Goal: Task Accomplishment & Management: Complete application form

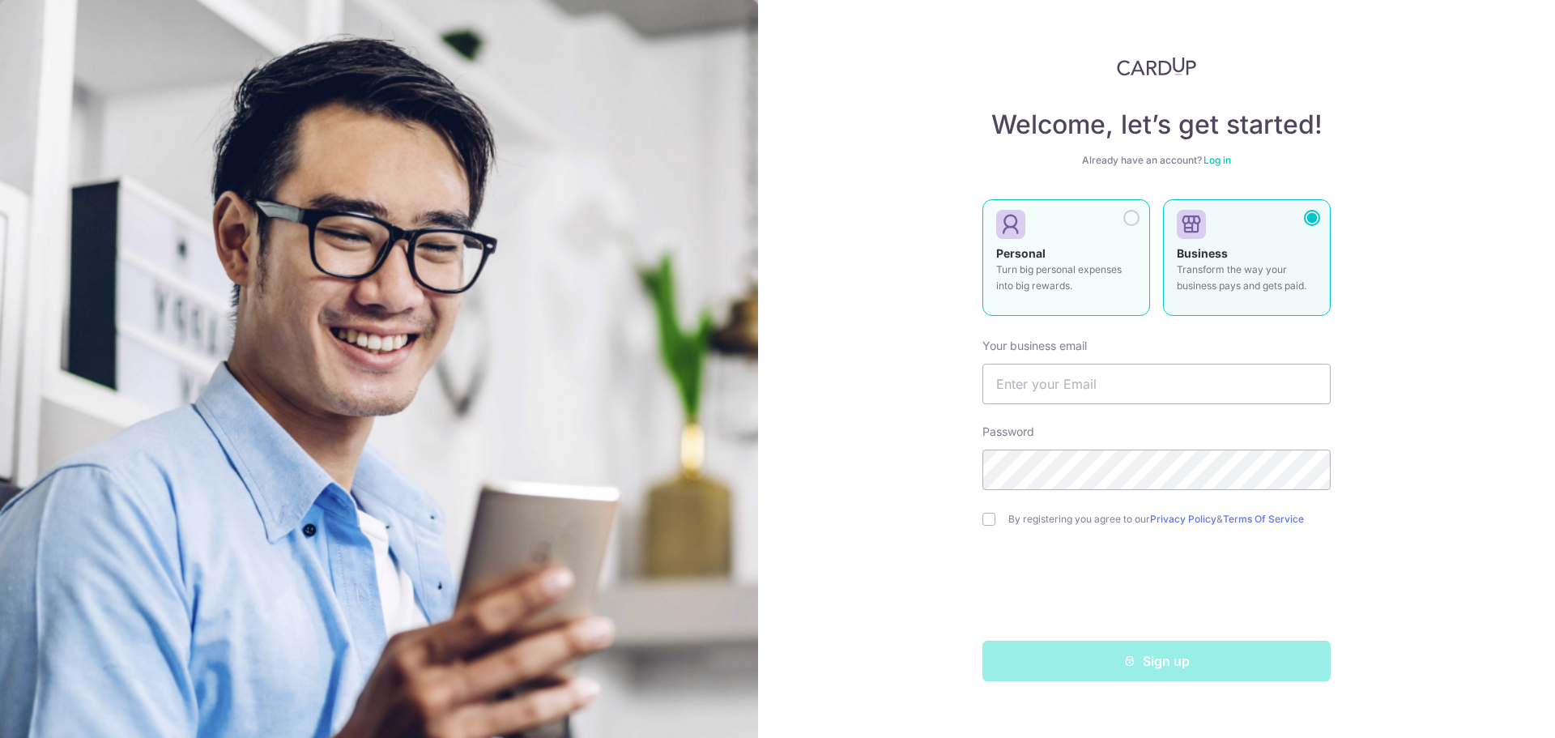
click at [1086, 259] on div "Personal Turn big personal expenses into big rewards." at bounding box center [1066, 273] width 140 height 57
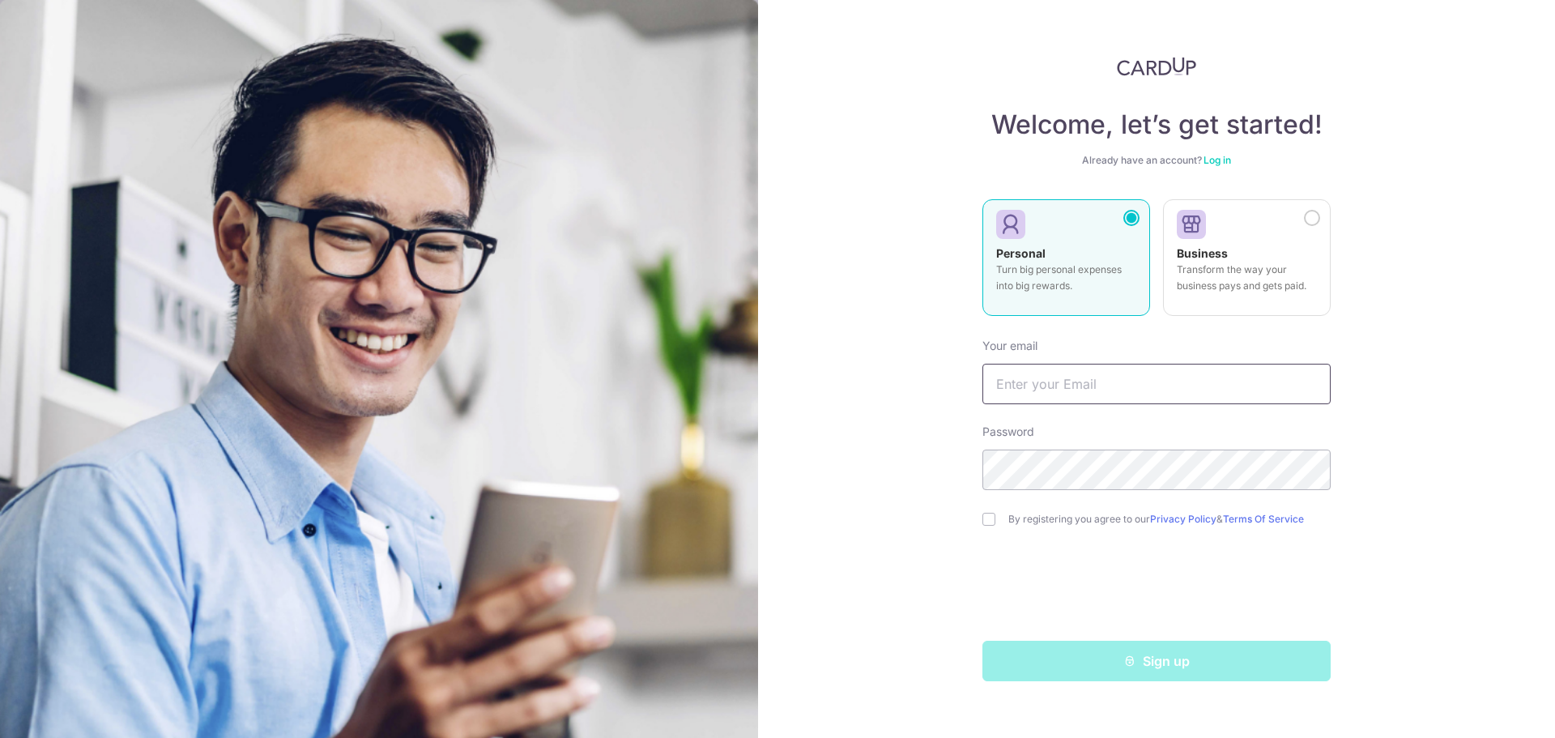
click at [1140, 386] on input "text" at bounding box center [1157, 384] width 348 height 40
type input "[EMAIL_ADDRESS][DOMAIN_NAME]"
click at [873, 434] on div "Welcome, let’s get started! Already have an account? Log in Personal Turn big p…" at bounding box center [1156, 369] width 797 height 738
click at [992, 519] on input "checkbox" at bounding box center [989, 519] width 13 height 13
checkbox input "true"
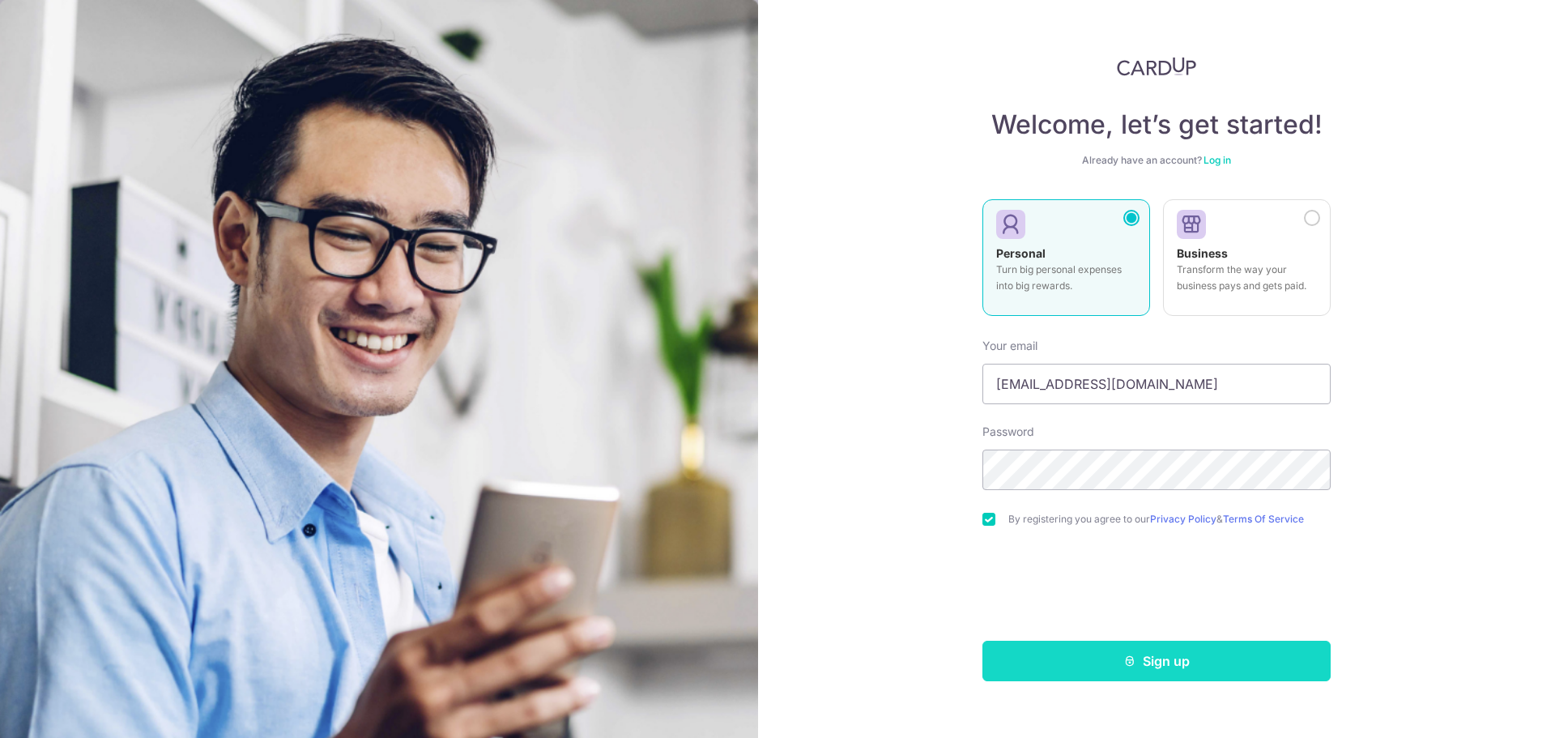
click at [1189, 667] on button "Sign up" at bounding box center [1157, 661] width 348 height 40
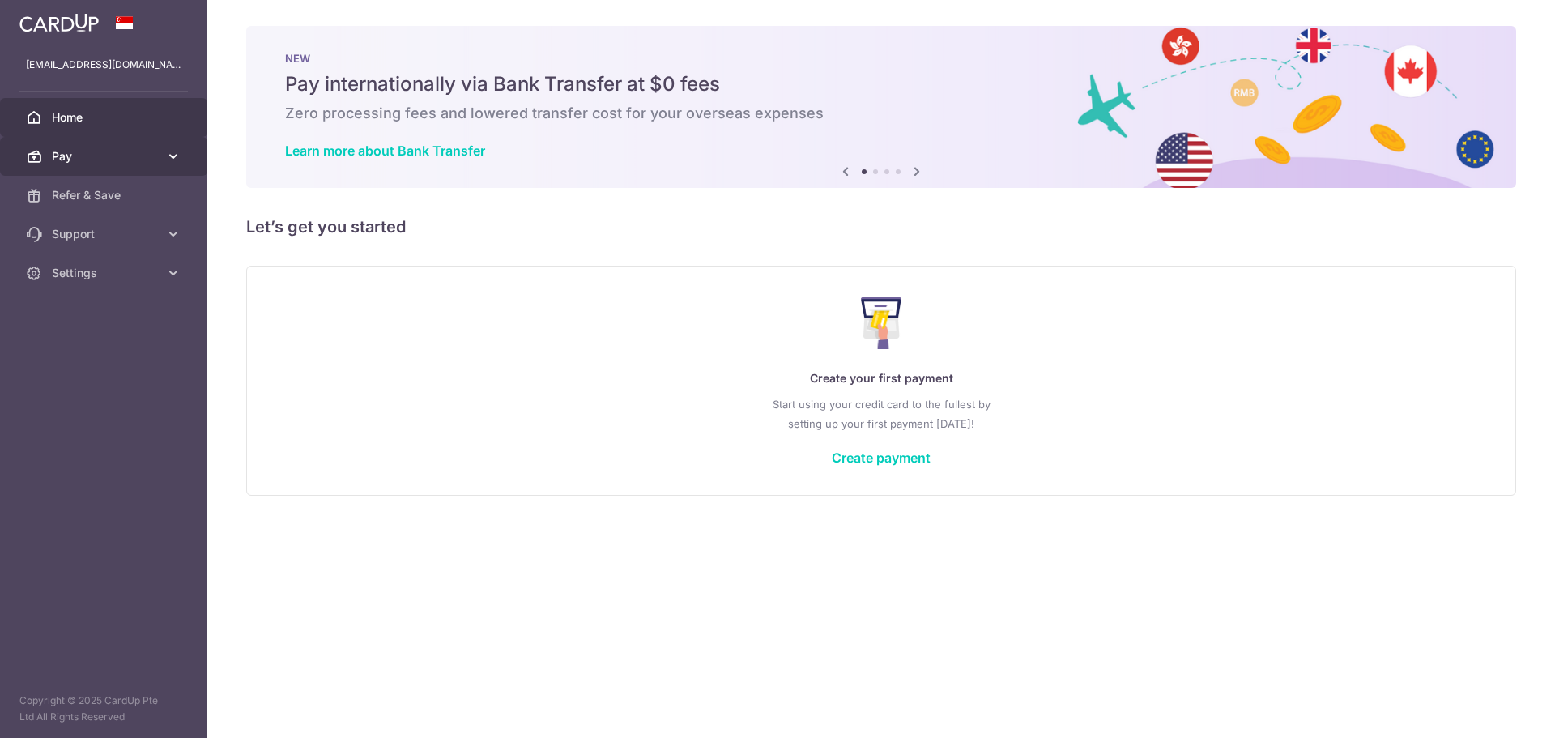
click at [84, 151] on span "Pay" at bounding box center [105, 156] width 107 height 16
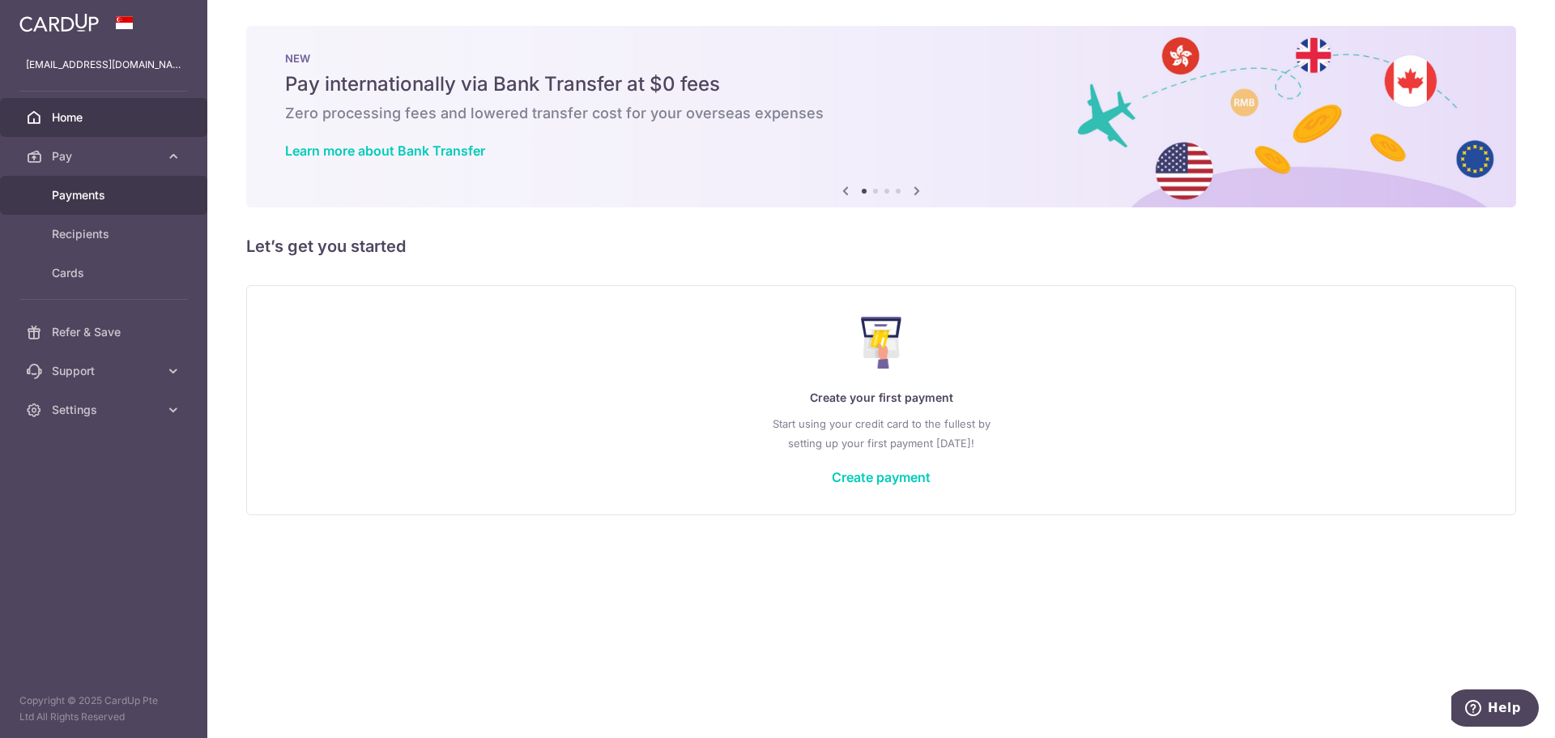
click at [92, 190] on span "Payments" at bounding box center [105, 195] width 107 height 16
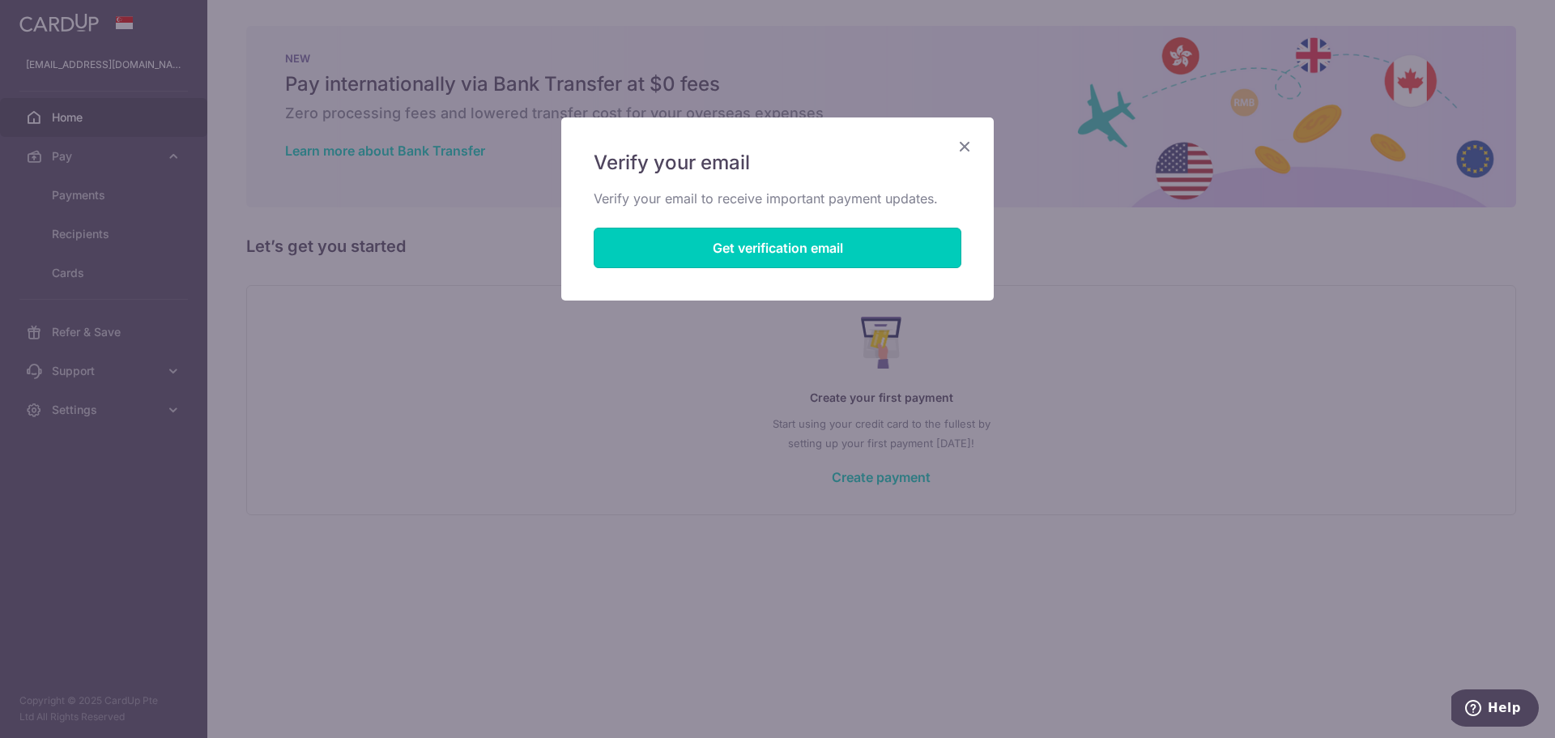
click at [812, 260] on button "Get verification email" at bounding box center [778, 248] width 368 height 40
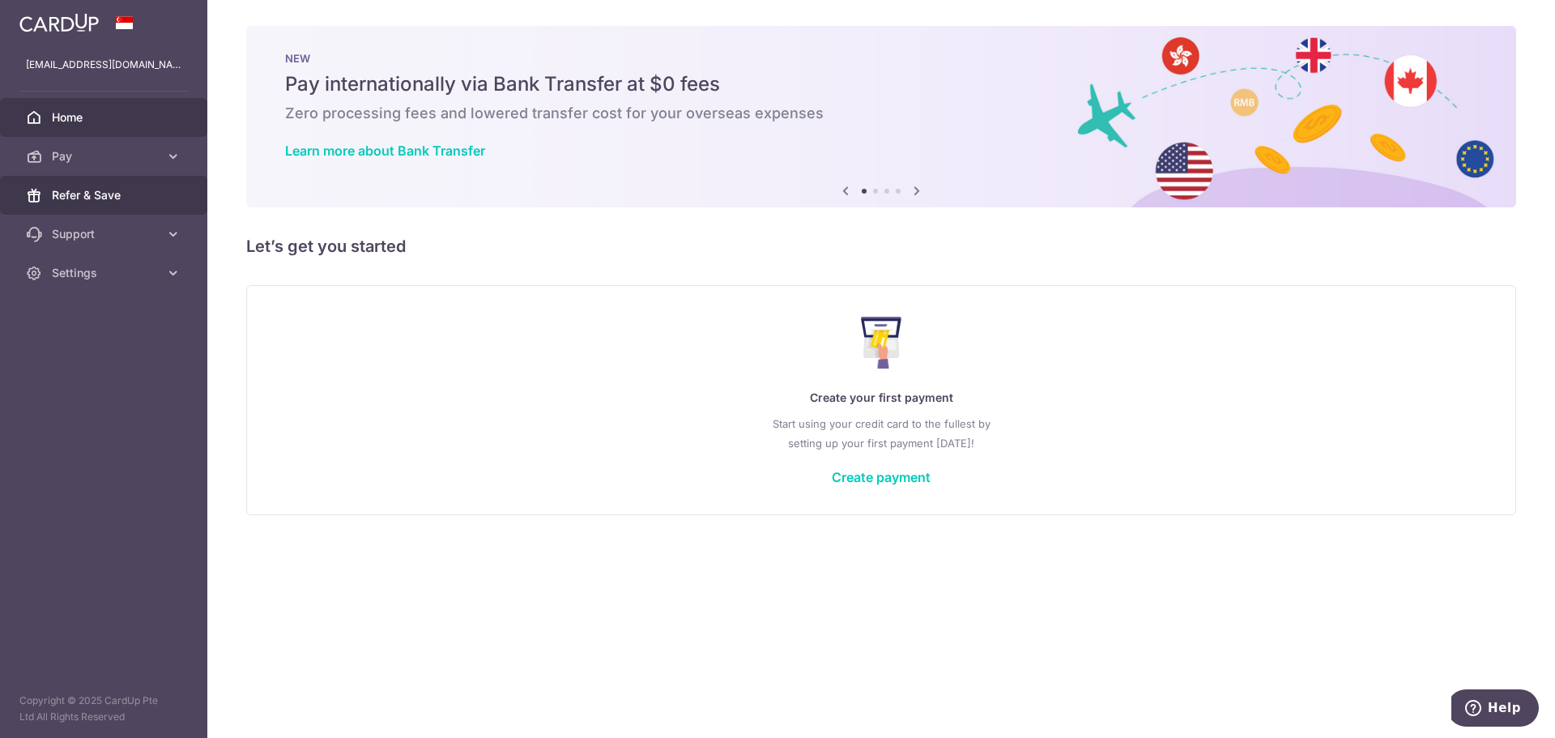
click at [96, 199] on span "Refer & Save" at bounding box center [105, 195] width 107 height 16
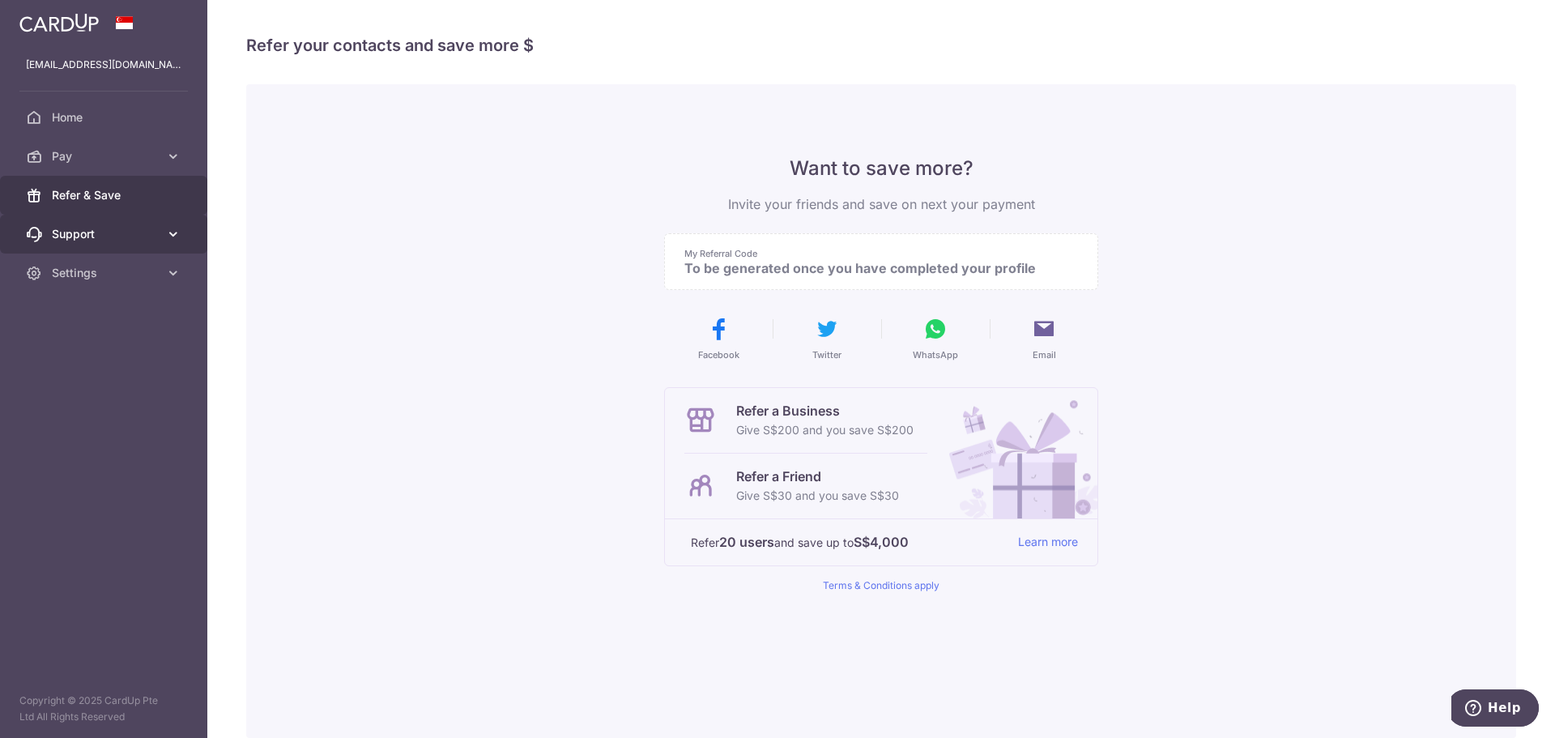
click at [80, 232] on span "Support" at bounding box center [105, 234] width 107 height 16
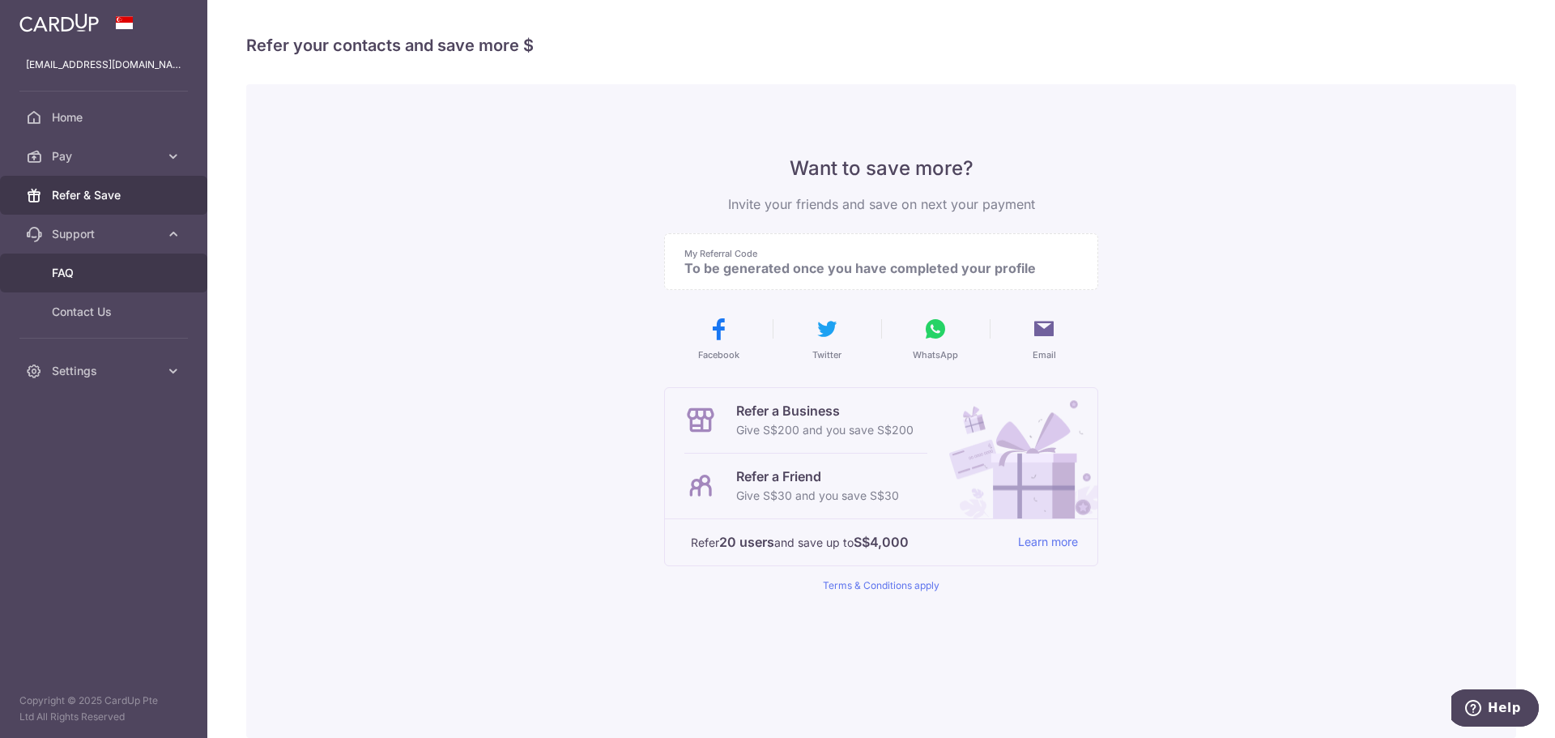
click at [83, 275] on span "FAQ" at bounding box center [105, 273] width 107 height 16
